Goal: Task Accomplishment & Management: Manage account settings

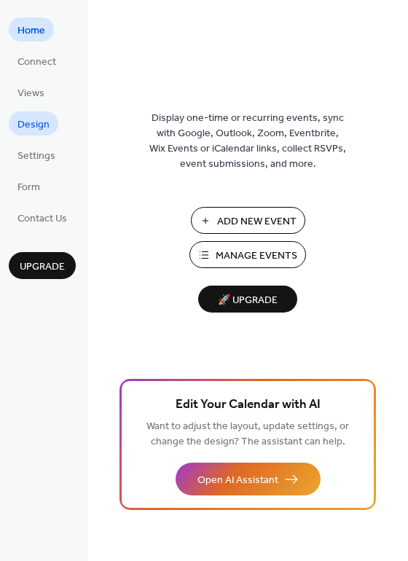
click at [39, 125] on span "Design" at bounding box center [33, 124] width 32 height 15
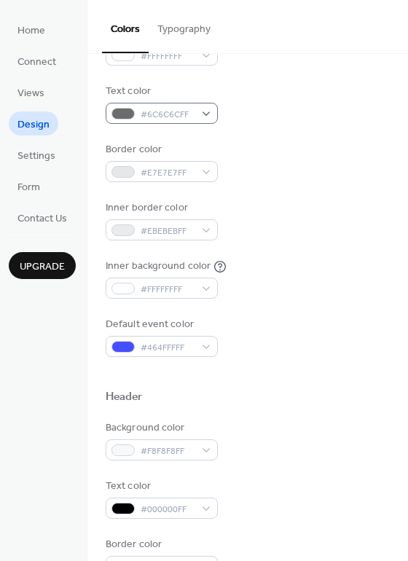
scroll to position [176, 0]
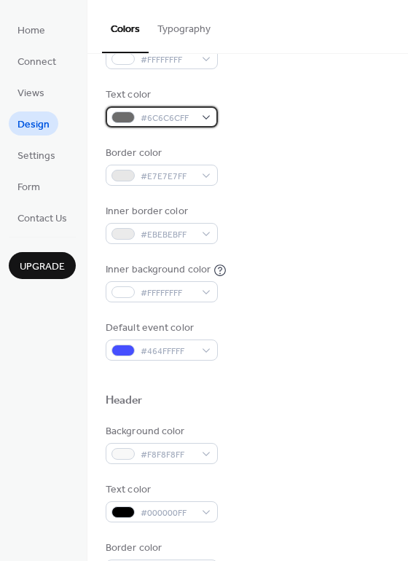
click at [201, 119] on div "#6C6C6CFF" at bounding box center [162, 116] width 112 height 21
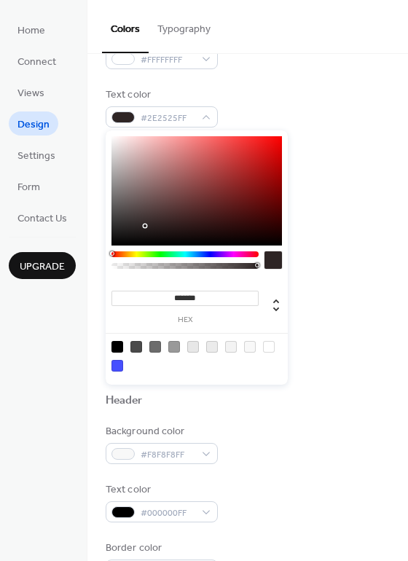
drag, startPoint x: 143, startPoint y: 235, endPoint x: 143, endPoint y: 309, distance: 73.6
click at [143, 309] on div "******* hex" at bounding box center [197, 257] width 182 height 254
click at [121, 221] on div at bounding box center [196, 190] width 170 height 109
click at [109, 219] on div "******* hex" at bounding box center [197, 257] width 182 height 254
type input "*******"
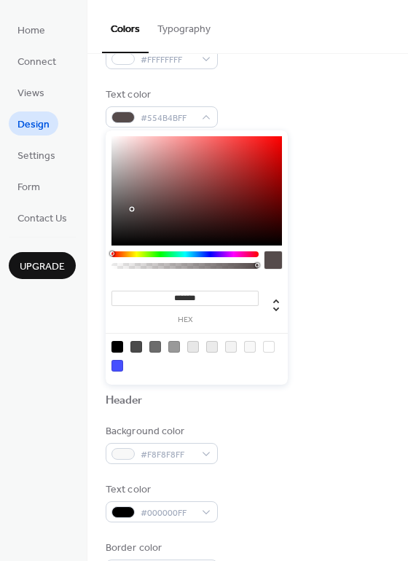
drag, startPoint x: 114, startPoint y: 213, endPoint x: 132, endPoint y: 209, distance: 18.0
click at [132, 209] on div at bounding box center [196, 190] width 170 height 109
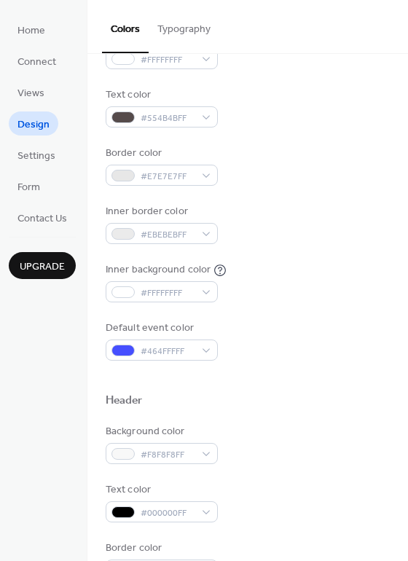
click at [311, 283] on div "Inner background color #FFFFFFFF" at bounding box center [248, 282] width 284 height 40
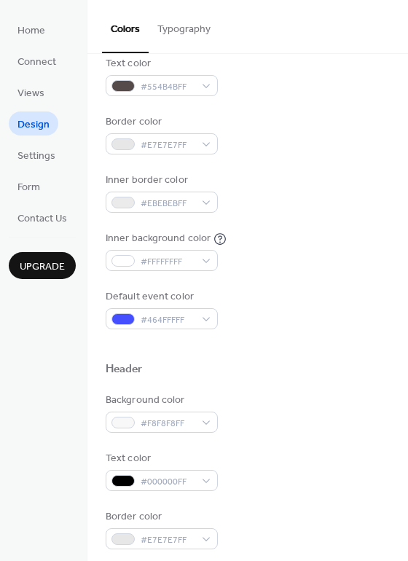
scroll to position [210, 0]
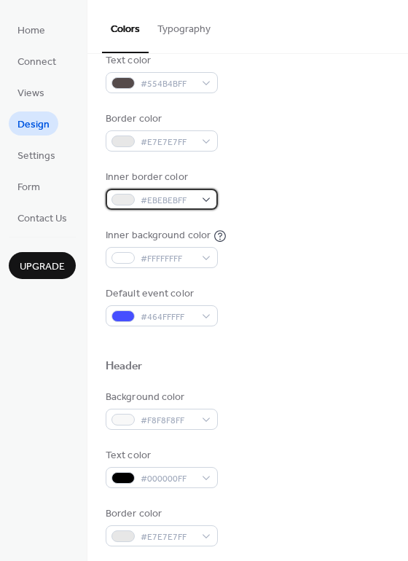
click at [190, 201] on span "#EBEBEBFF" at bounding box center [168, 200] width 54 height 15
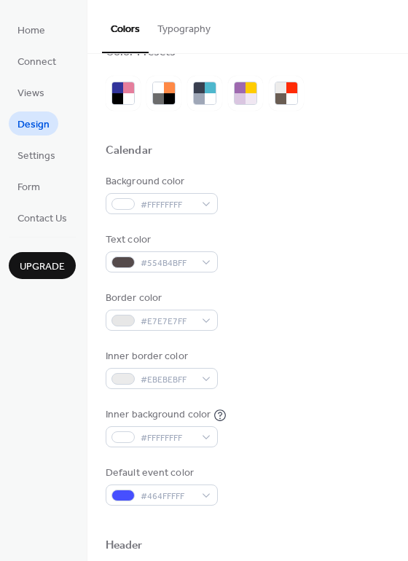
scroll to position [0, 0]
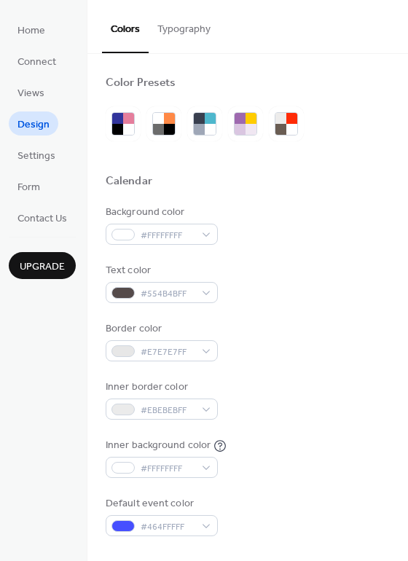
click at [182, 33] on button "Typography" at bounding box center [184, 26] width 71 height 52
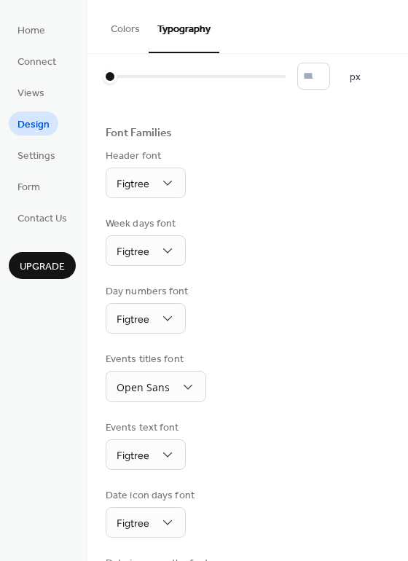
scroll to position [104, 0]
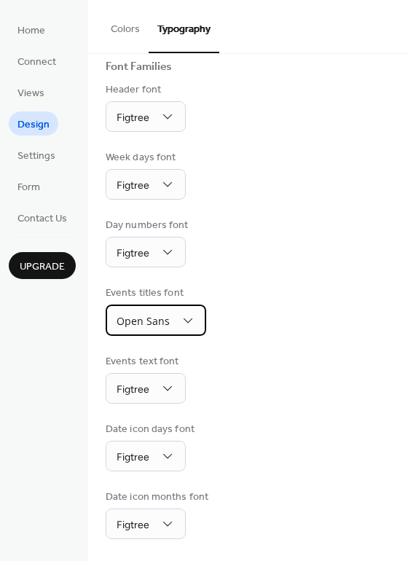
click at [173, 314] on div "Open Sans" at bounding box center [156, 319] width 101 height 31
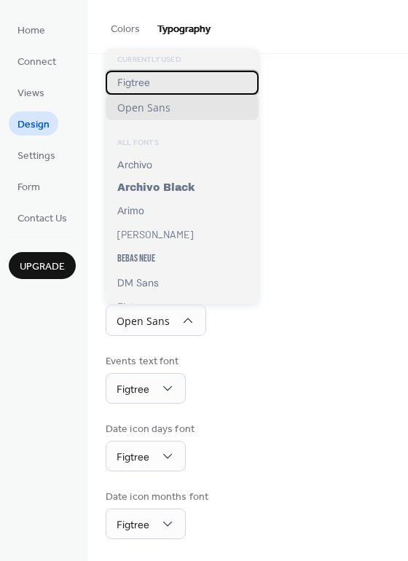
click at [174, 82] on div "Figtree" at bounding box center [182, 83] width 153 height 24
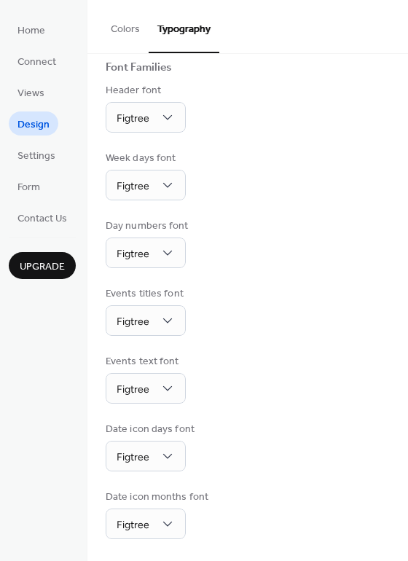
scroll to position [103, 0]
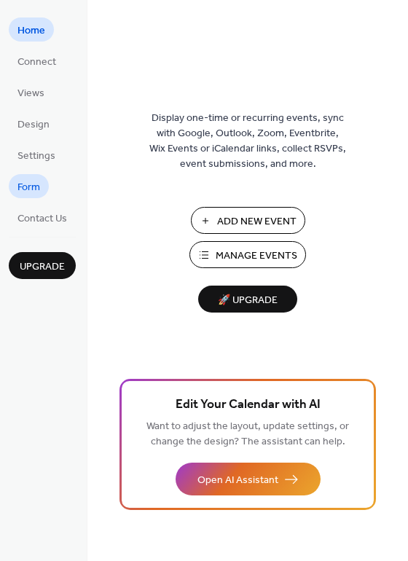
click at [36, 180] on span "Form" at bounding box center [28, 187] width 23 height 15
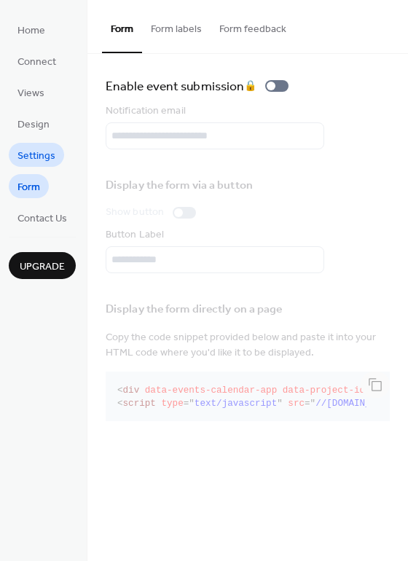
click at [40, 154] on span "Settings" at bounding box center [36, 156] width 38 height 15
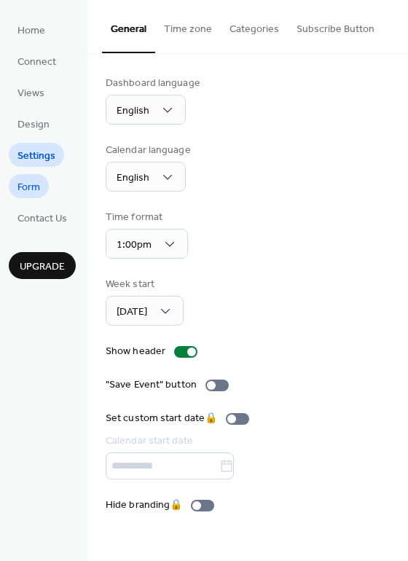
click at [35, 184] on span "Form" at bounding box center [28, 187] width 23 height 15
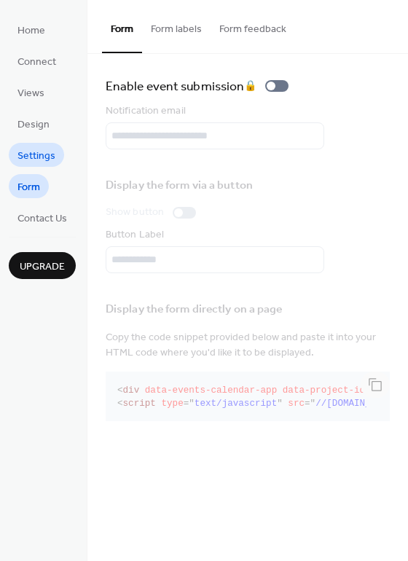
click at [33, 143] on link "Settings" at bounding box center [36, 155] width 55 height 24
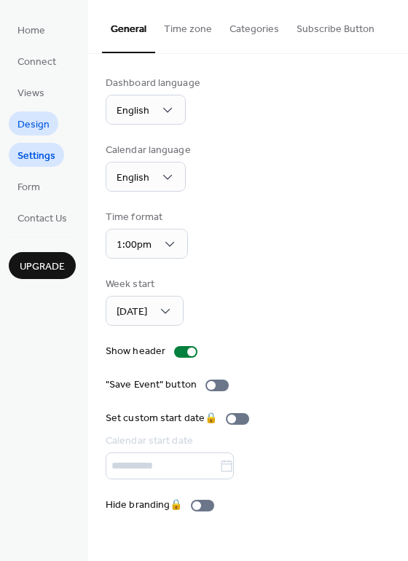
click at [40, 130] on span "Design" at bounding box center [33, 124] width 32 height 15
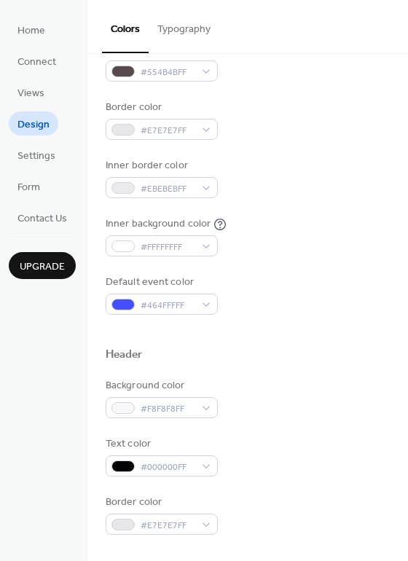
scroll to position [225, 0]
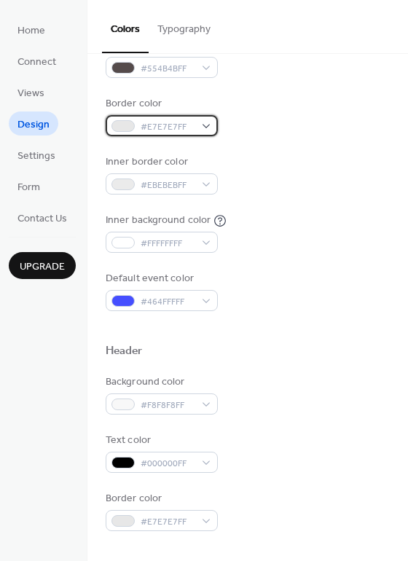
click at [182, 121] on span "#E7E7E7FF" at bounding box center [168, 126] width 54 height 15
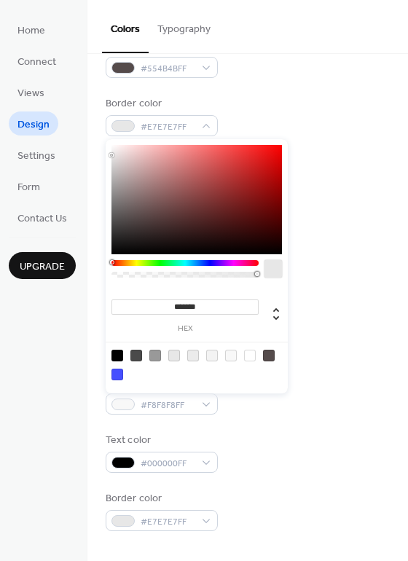
click at [191, 308] on input "*******" at bounding box center [184, 306] width 147 height 15
drag, startPoint x: 115, startPoint y: 151, endPoint x: 52, endPoint y: 72, distance: 101.0
click at [52, 73] on body "Home Connect Views Design Settings Form Contact Us Upgrade Design Upgrade Color…" at bounding box center [204, 280] width 408 height 561
click at [177, 357] on div at bounding box center [174, 356] width 12 height 12
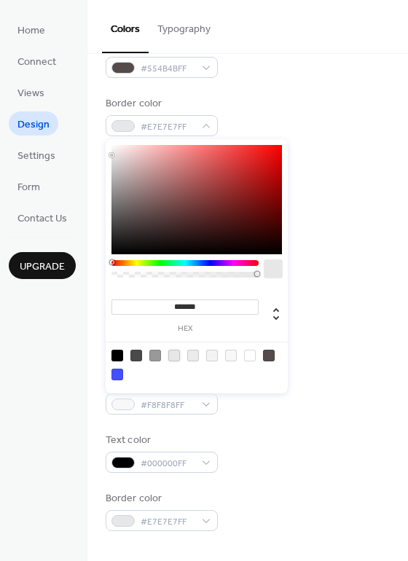
click at [192, 355] on div at bounding box center [193, 356] width 12 height 12
click at [267, 353] on div at bounding box center [269, 356] width 12 height 12
click at [160, 355] on div at bounding box center [155, 356] width 12 height 12
click at [176, 353] on div at bounding box center [174, 356] width 12 height 12
type input "*******"
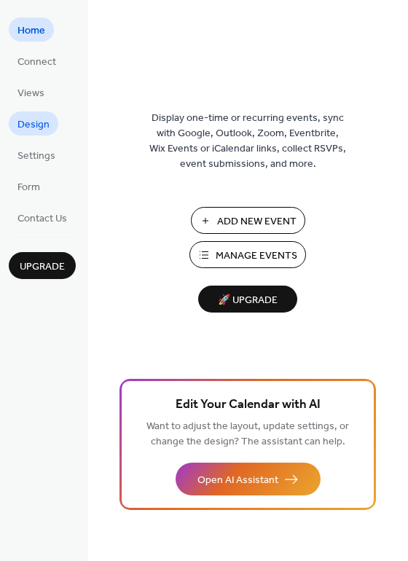
click at [40, 125] on span "Design" at bounding box center [33, 124] width 32 height 15
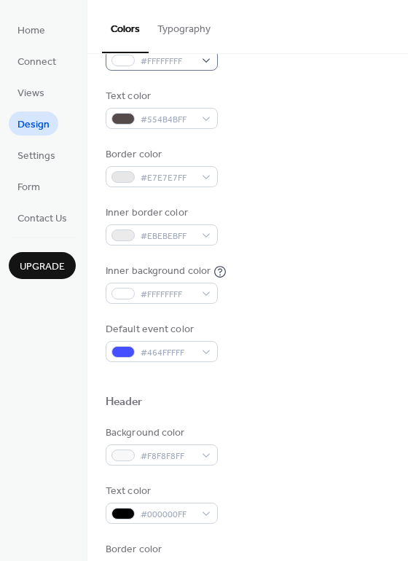
scroll to position [184, 0]
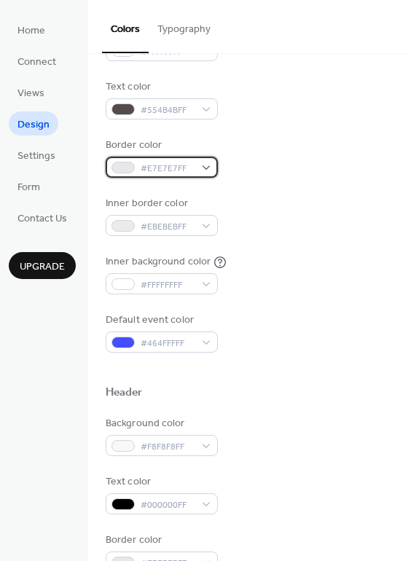
click at [183, 176] on div "#E7E7E7FF" at bounding box center [162, 167] width 112 height 21
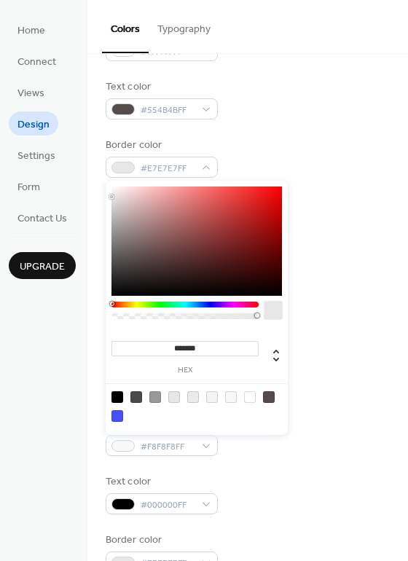
click at [206, 350] on input "*******" at bounding box center [184, 348] width 147 height 15
paste input
type input "***"
click at [192, 317] on div at bounding box center [185, 316] width 143 height 6
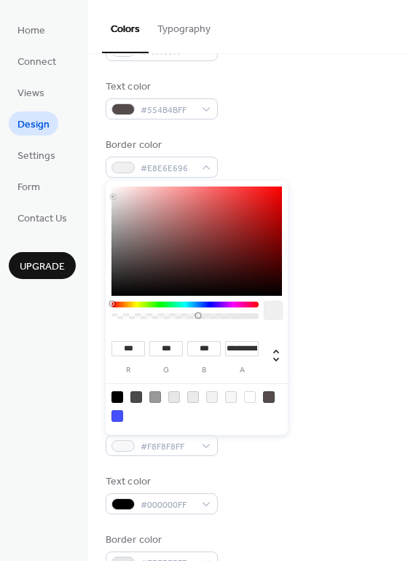
type input "***"
click at [199, 316] on div at bounding box center [200, 315] width 4 height 4
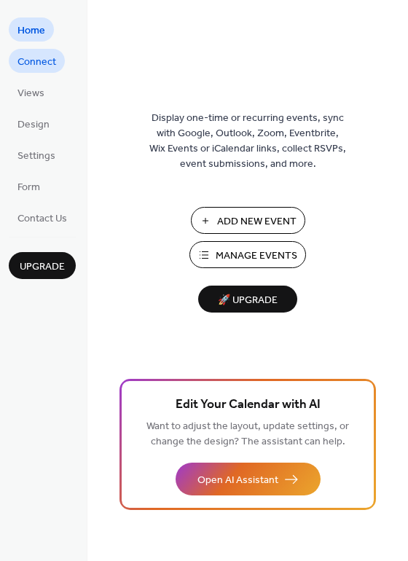
click at [36, 68] on span "Connect" at bounding box center [36, 62] width 39 height 15
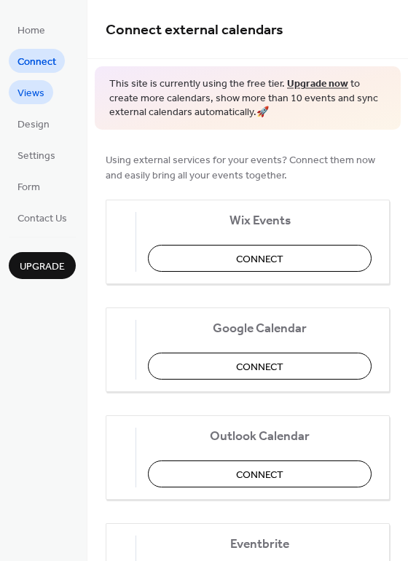
click at [44, 89] on link "Views" at bounding box center [31, 92] width 44 height 24
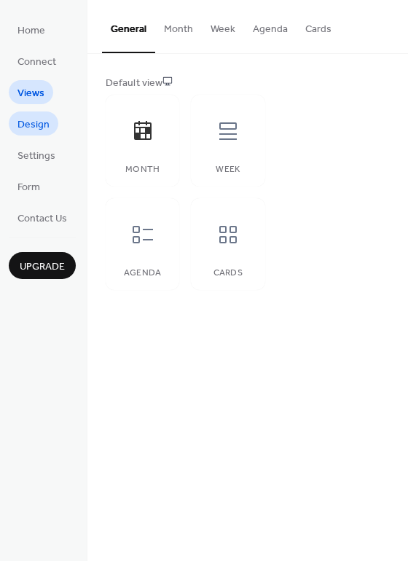
click at [38, 122] on span "Design" at bounding box center [33, 124] width 32 height 15
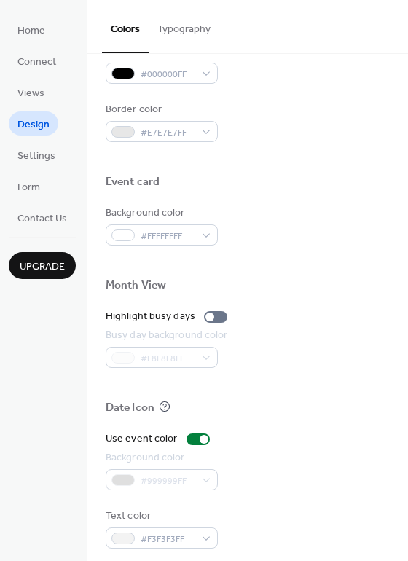
scroll to position [623, 0]
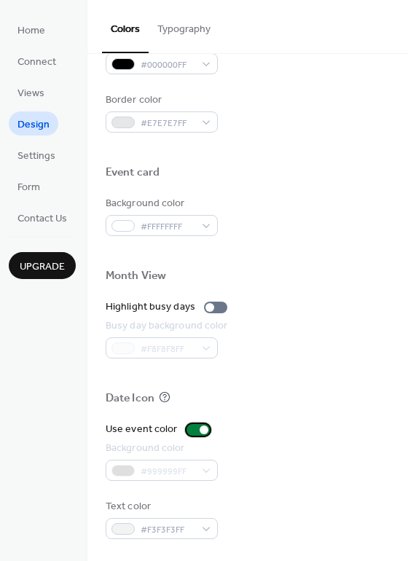
click at [185, 436] on label "Use event color" at bounding box center [161, 429] width 110 height 15
click at [193, 428] on div at bounding box center [192, 429] width 9 height 9
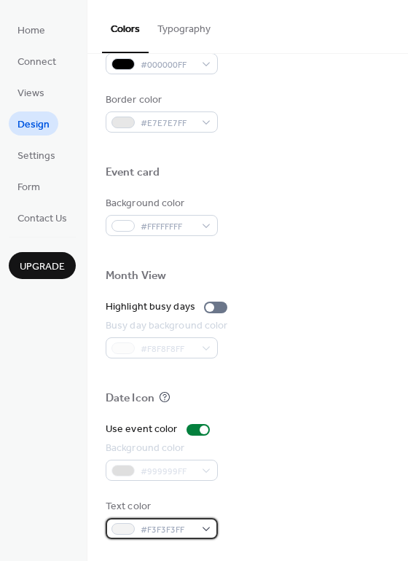
click at [197, 529] on div "#F3F3F3FF" at bounding box center [162, 528] width 112 height 21
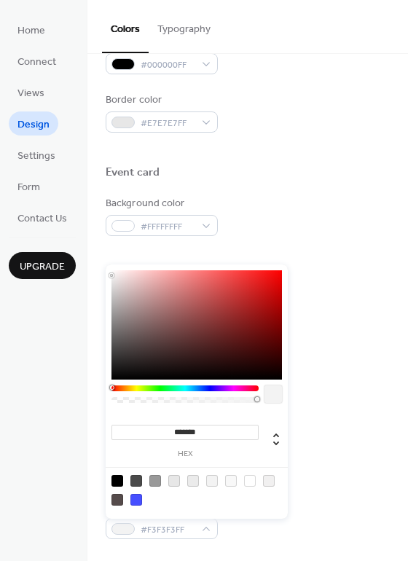
click at [249, 537] on div "Text color #F3F3F3FF" at bounding box center [248, 519] width 284 height 40
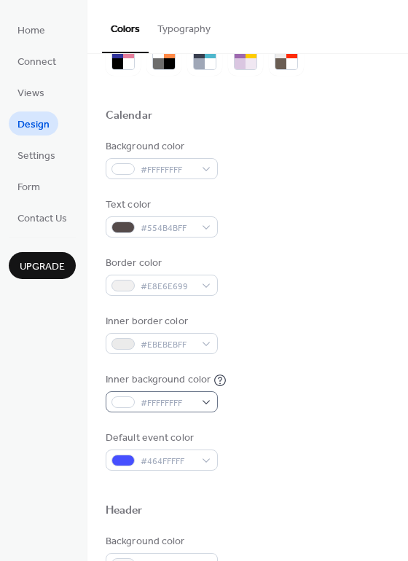
scroll to position [66, 0]
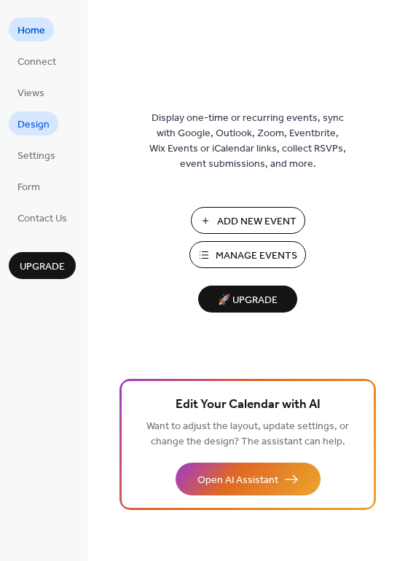
click at [45, 123] on span "Design" at bounding box center [33, 124] width 32 height 15
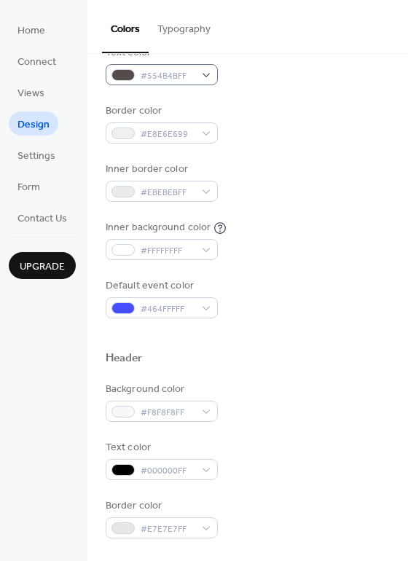
scroll to position [229, 0]
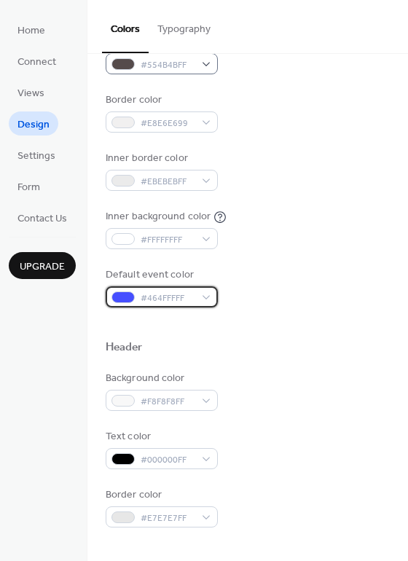
click at [182, 298] on span "#464FFFFF" at bounding box center [168, 298] width 54 height 15
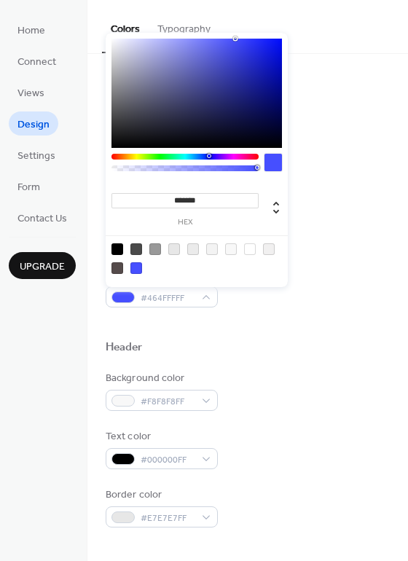
click at [197, 202] on input "*******" at bounding box center [184, 200] width 147 height 15
paste input
type input "*******"
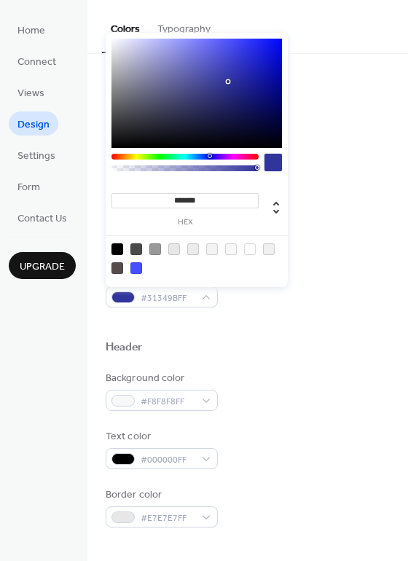
click at [255, 215] on div "******* hex" at bounding box center [184, 208] width 147 height 36
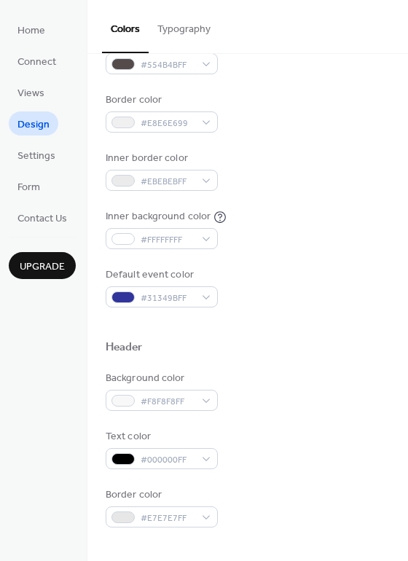
click at [314, 284] on div "Default event color #31349BFF" at bounding box center [248, 287] width 284 height 40
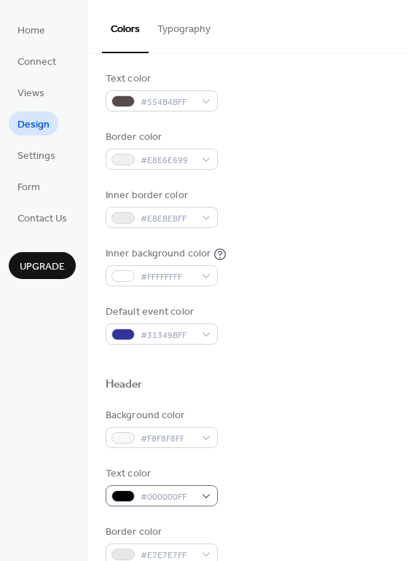
scroll to position [80, 0]
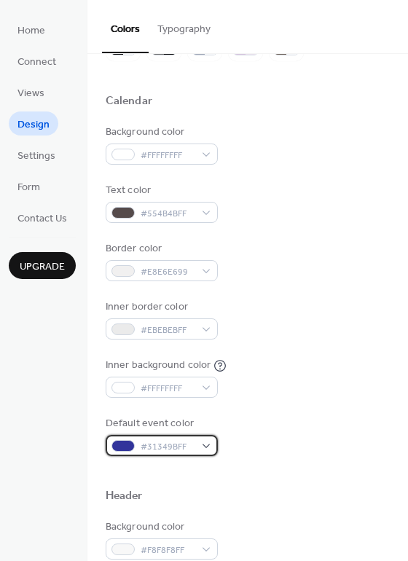
click at [176, 441] on span "#31349BFF" at bounding box center [168, 446] width 54 height 15
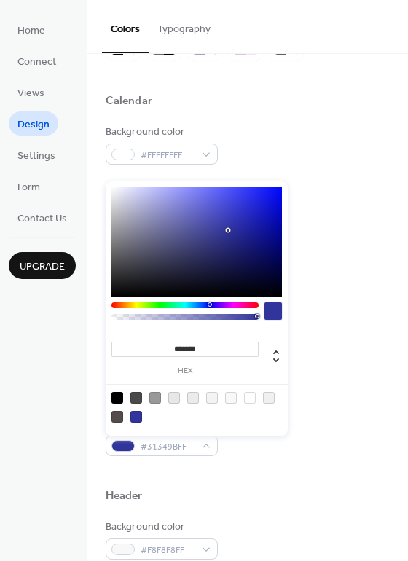
click at [224, 223] on div at bounding box center [196, 241] width 170 height 109
type input "*******"
click at [218, 220] on div at bounding box center [196, 241] width 170 height 109
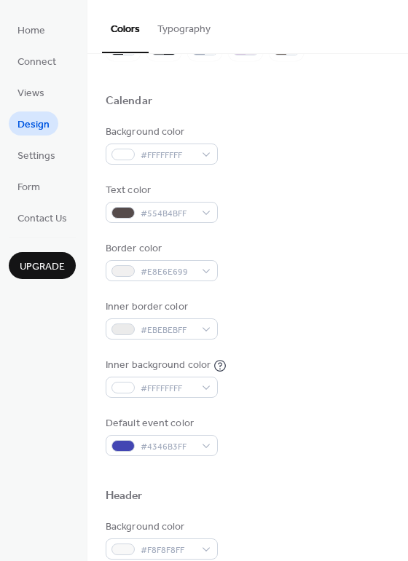
click at [330, 332] on div "Inner border color #EBEBEBFF" at bounding box center [248, 319] width 284 height 40
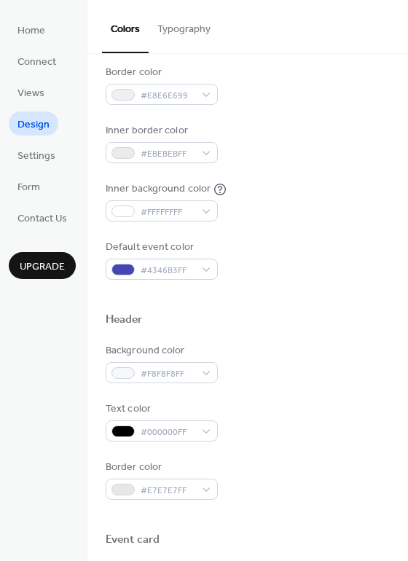
scroll to position [238, 0]
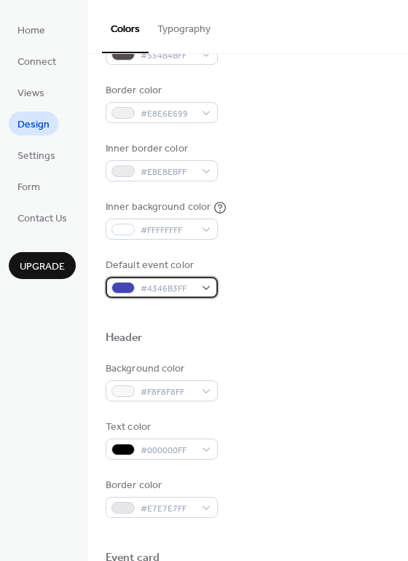
click at [185, 286] on span "#4346B3FF" at bounding box center [168, 288] width 54 height 15
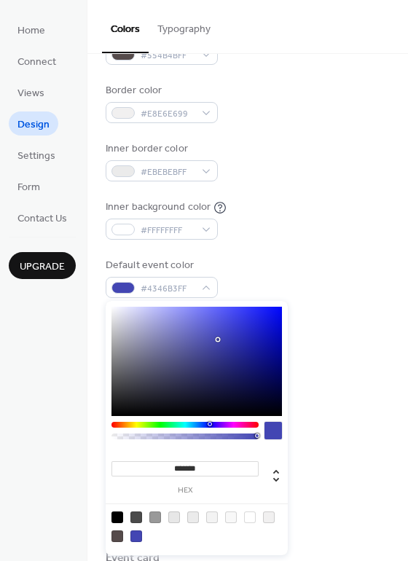
type input "*******"
click at [212, 333] on div at bounding box center [196, 361] width 170 height 109
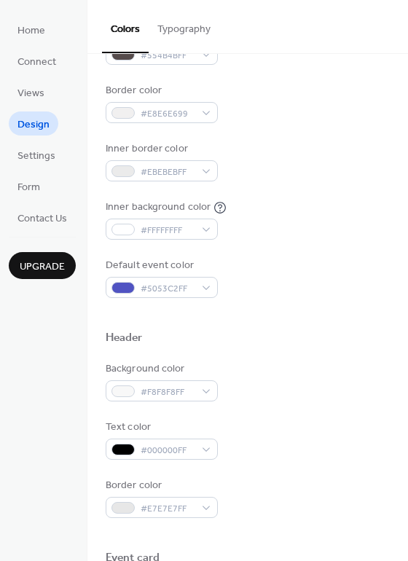
click at [304, 336] on div "Header" at bounding box center [248, 340] width 284 height 19
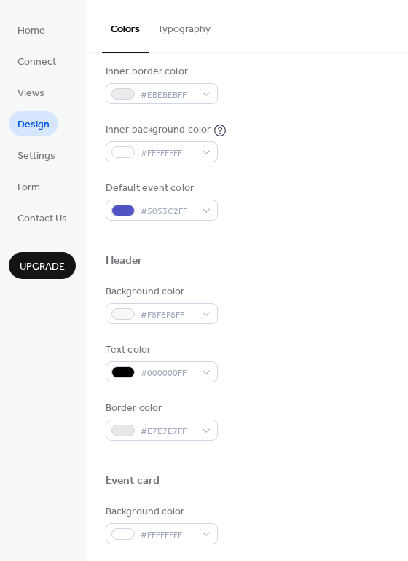
scroll to position [0, 0]
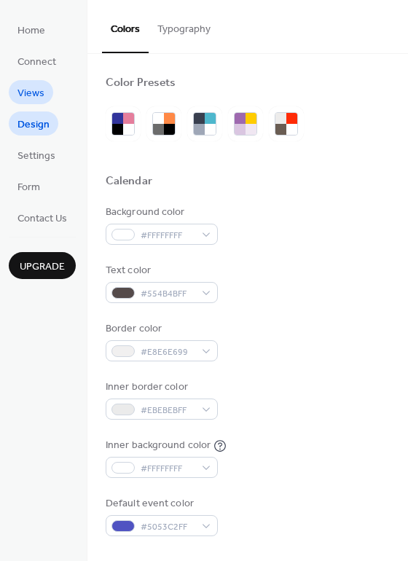
click at [40, 91] on span "Views" at bounding box center [30, 93] width 27 height 15
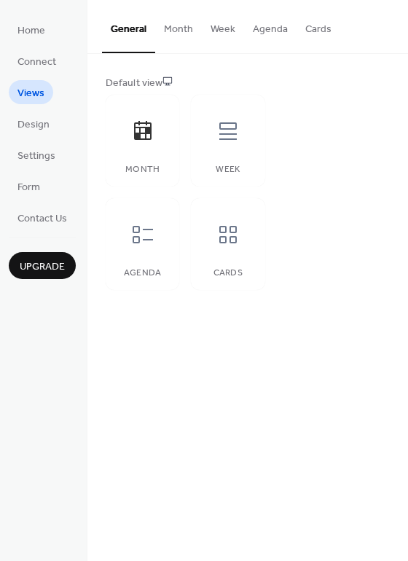
click at [179, 29] on button "Month" at bounding box center [178, 26] width 47 height 52
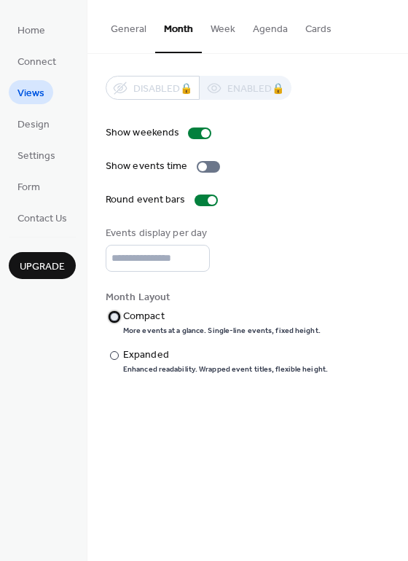
click at [146, 318] on div "Compact" at bounding box center [220, 316] width 194 height 15
click at [119, 352] on div "​" at bounding box center [113, 354] width 15 height 15
click at [113, 318] on div at bounding box center [114, 316] width 9 height 9
click at [206, 164] on div at bounding box center [208, 167] width 23 height 12
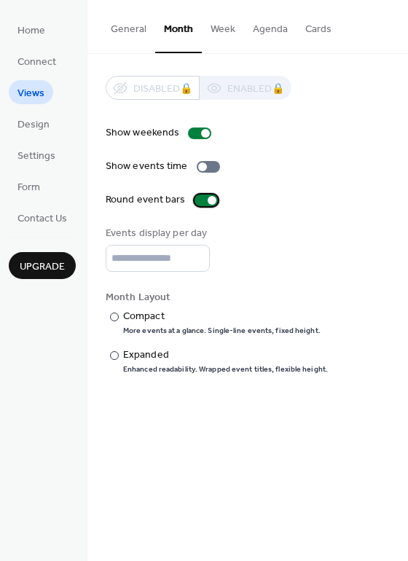
click at [208, 197] on div at bounding box center [212, 200] width 9 height 9
click at [207, 197] on div at bounding box center [205, 200] width 23 height 12
